Goal: Check status

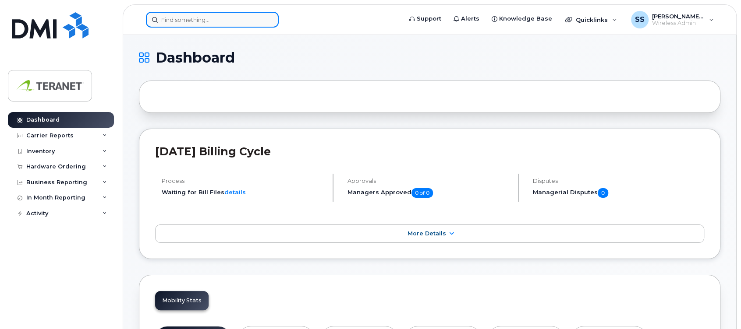
click at [191, 13] on input at bounding box center [212, 20] width 133 height 16
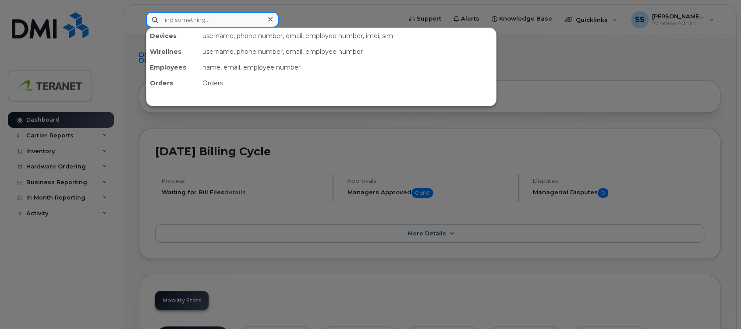
paste input "[PHONE_NUMBER]"
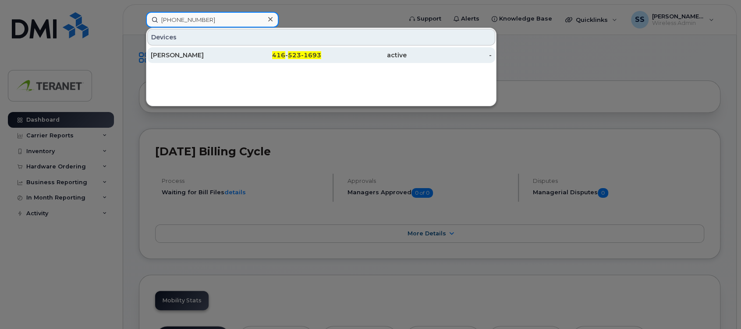
type input "[PHONE_NUMBER]"
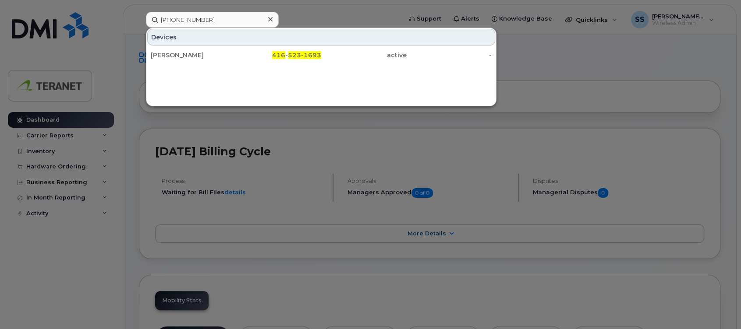
drag, startPoint x: 224, startPoint y: 53, endPoint x: 320, endPoint y: 73, distance: 97.6
click at [224, 53] on div "[PERSON_NAME]" at bounding box center [193, 55] width 85 height 9
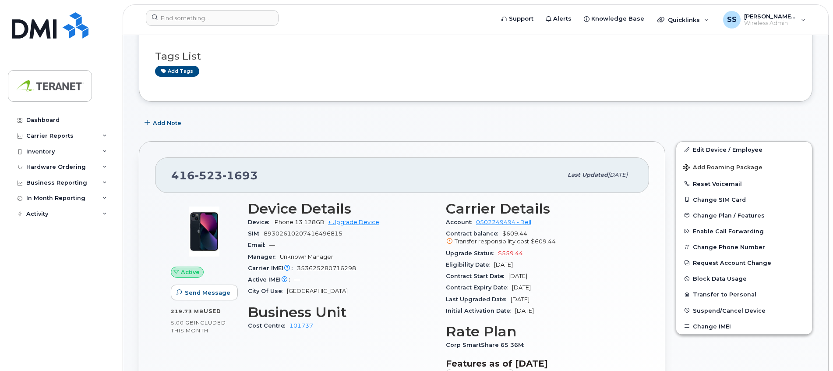
scroll to position [131, 0]
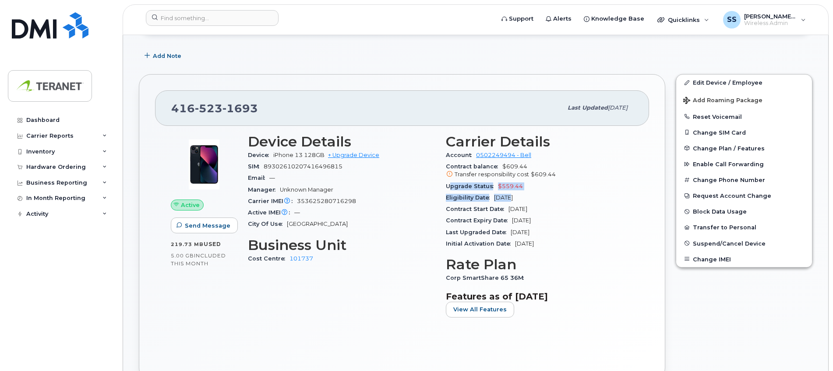
drag, startPoint x: 452, startPoint y: 190, endPoint x: 508, endPoint y: 192, distance: 56.1
click at [508, 192] on section "Carrier Details Account 0502249494 - Bell Contract balance $609.44 Transfer res…" at bounding box center [539, 192] width 187 height 116
drag, startPoint x: 508, startPoint y: 192, endPoint x: 540, endPoint y: 226, distance: 46.2
click at [540, 226] on section "Carrier Details Account 0502249494 - Bell Contract balance $609.44 Transfer res…" at bounding box center [539, 192] width 187 height 116
drag, startPoint x: 540, startPoint y: 226, endPoint x: 466, endPoint y: 183, distance: 85.2
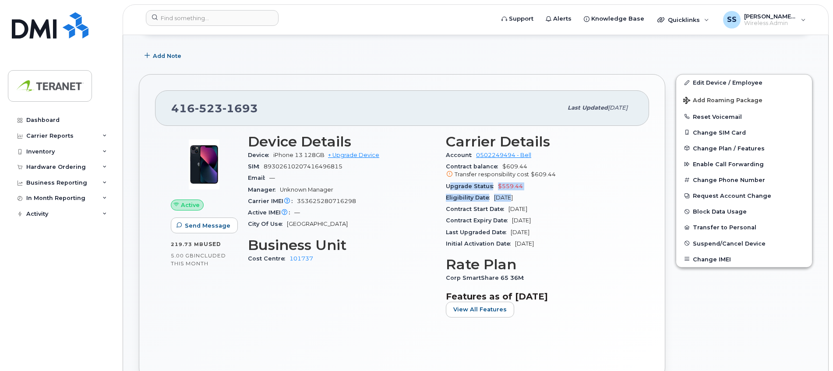
click at [466, 184] on span "Upgrade Status" at bounding box center [472, 186] width 52 height 7
drag, startPoint x: 464, startPoint y: 169, endPoint x: 556, endPoint y: 171, distance: 92.0
click at [556, 171] on div "Contract balance $609.44 Transfer responsibility cost $609.44" at bounding box center [539, 171] width 187 height 20
click at [552, 173] on span "$609.44" at bounding box center [543, 174] width 25 height 7
click at [559, 172] on div "Transfer responsibility cost $609.44" at bounding box center [539, 174] width 187 height 8
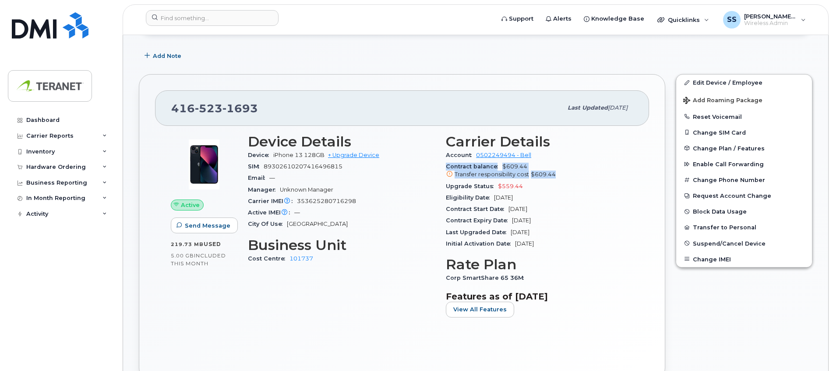
drag, startPoint x: 523, startPoint y: 175, endPoint x: 444, endPoint y: 169, distance: 79.5
click at [444, 169] on div "Carrier Details Account 0502249494 - Bell Contract balance $609.44 Transfer res…" at bounding box center [540, 228] width 198 height 201
drag, startPoint x: 444, startPoint y: 169, endPoint x: 508, endPoint y: 180, distance: 64.8
click at [508, 180] on div "Contract balance $609.44 Transfer responsibility cost $609.44" at bounding box center [539, 171] width 187 height 20
click at [604, 184] on div "Upgrade Status $559.44" at bounding box center [539, 185] width 187 height 11
